Goal: Task Accomplishment & Management: Manage account settings

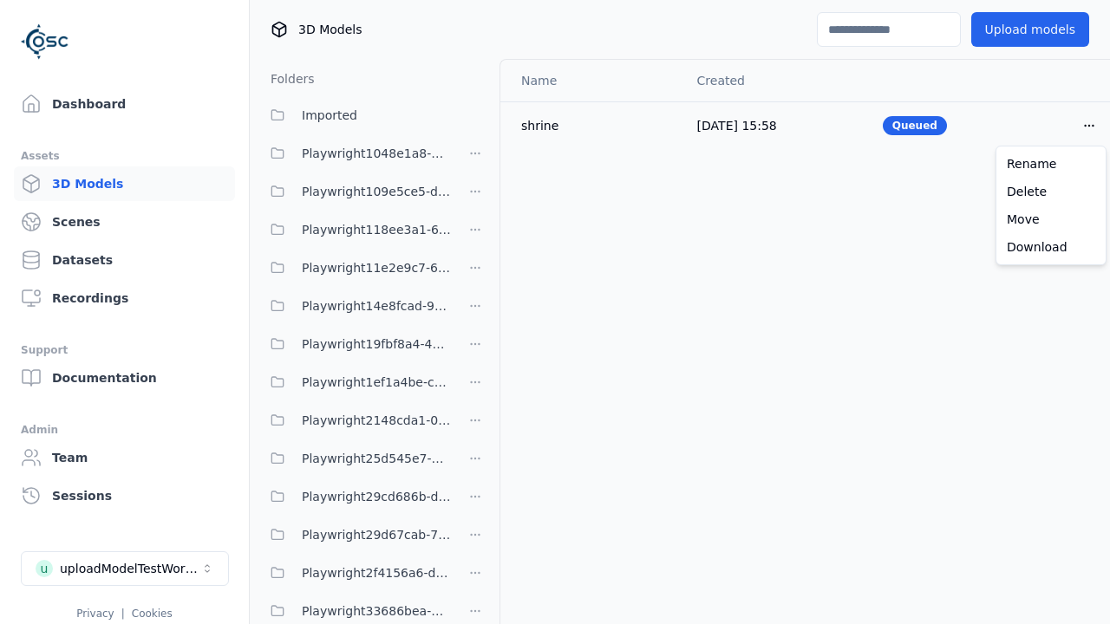
click at [1089, 125] on html "Support Dashboard Assets 3D Models Scenes Datasets Recordings Support Documenta…" at bounding box center [555, 312] width 1110 height 624
click at [1051, 191] on div "Delete" at bounding box center [1051, 192] width 102 height 28
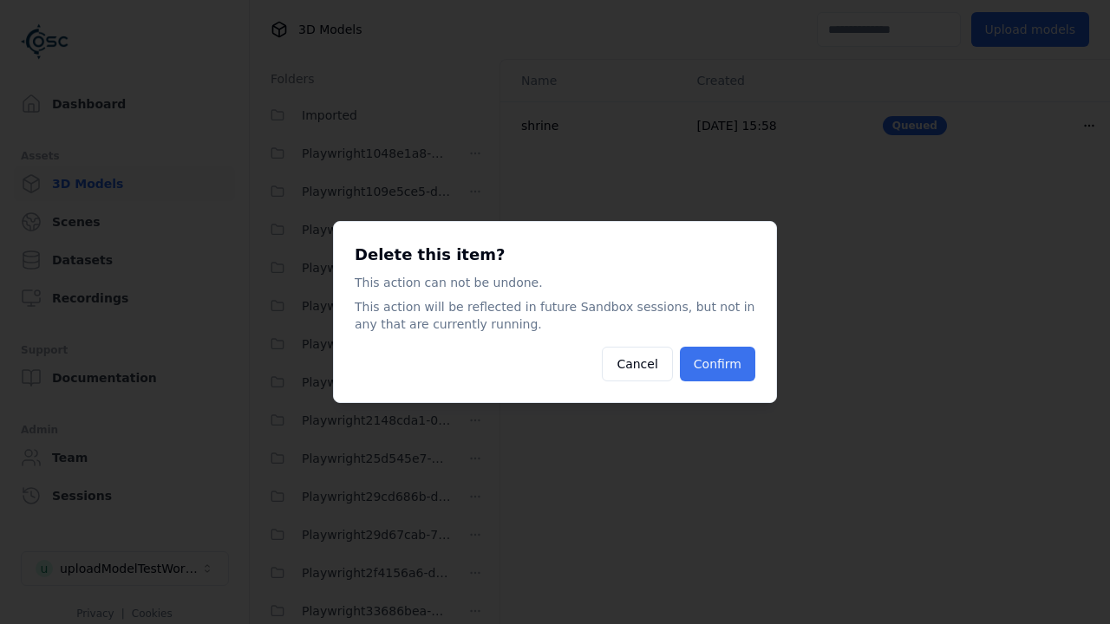
click at [720, 364] on button "Confirm" at bounding box center [717, 364] width 75 height 35
